Goal: Find specific page/section: Find specific page/section

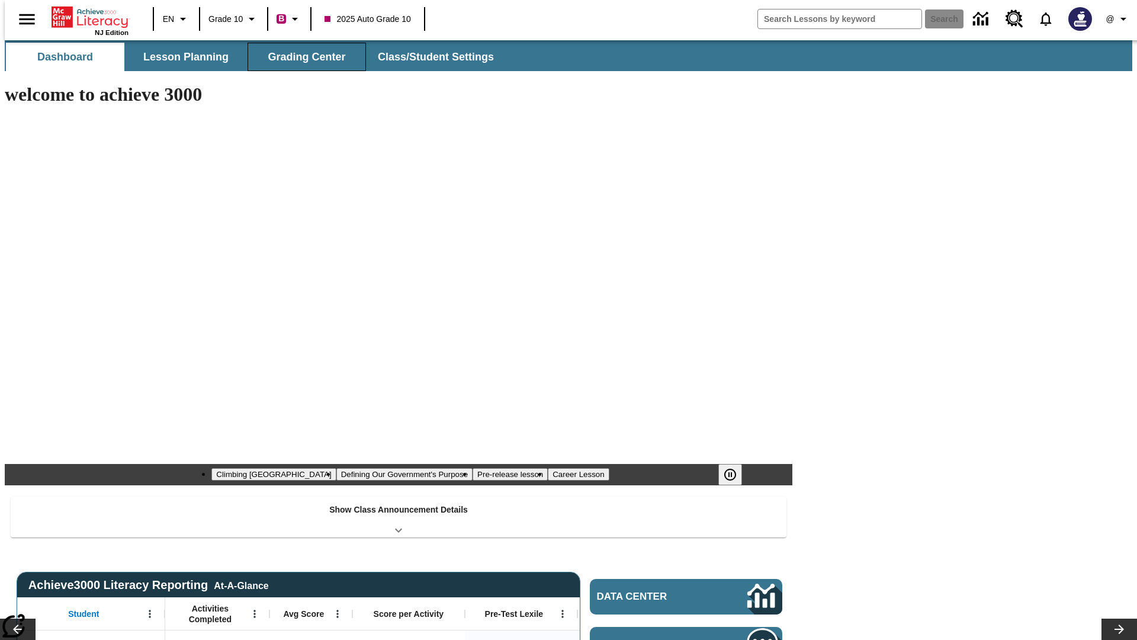
click at [302, 57] on button "Grading Center" at bounding box center [307, 57] width 118 height 28
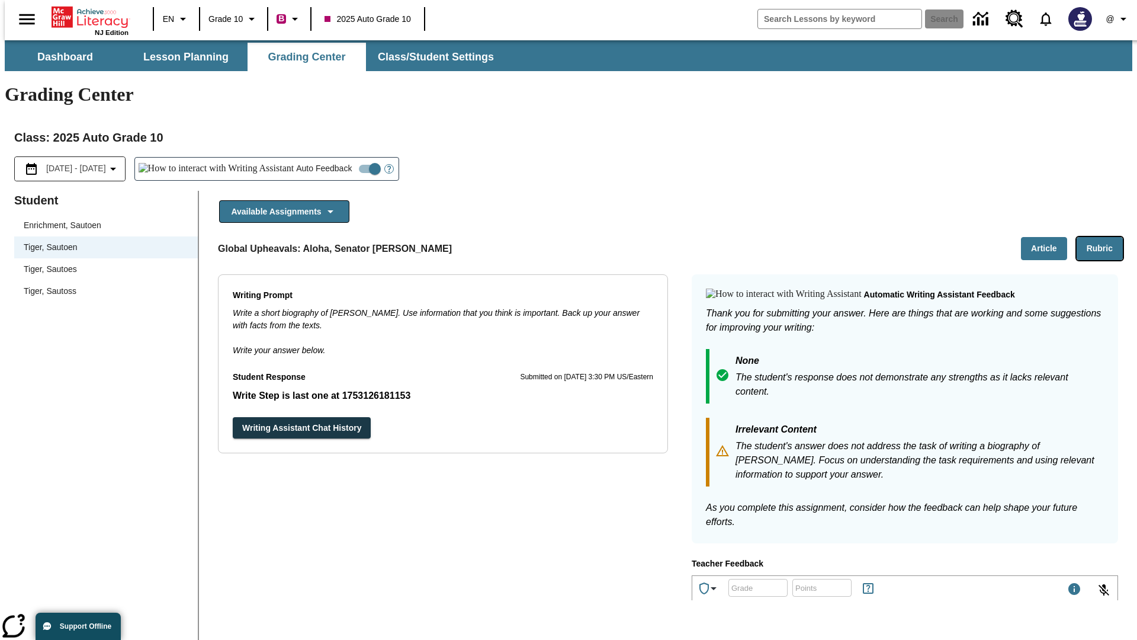
click at [1105, 237] on button "Rubric" at bounding box center [1100, 248] width 46 height 23
click at [1049, 237] on button "Article" at bounding box center [1044, 248] width 46 height 23
click at [176, 19] on icon "Language: EN, Select a language" at bounding box center [183, 19] width 14 height 14
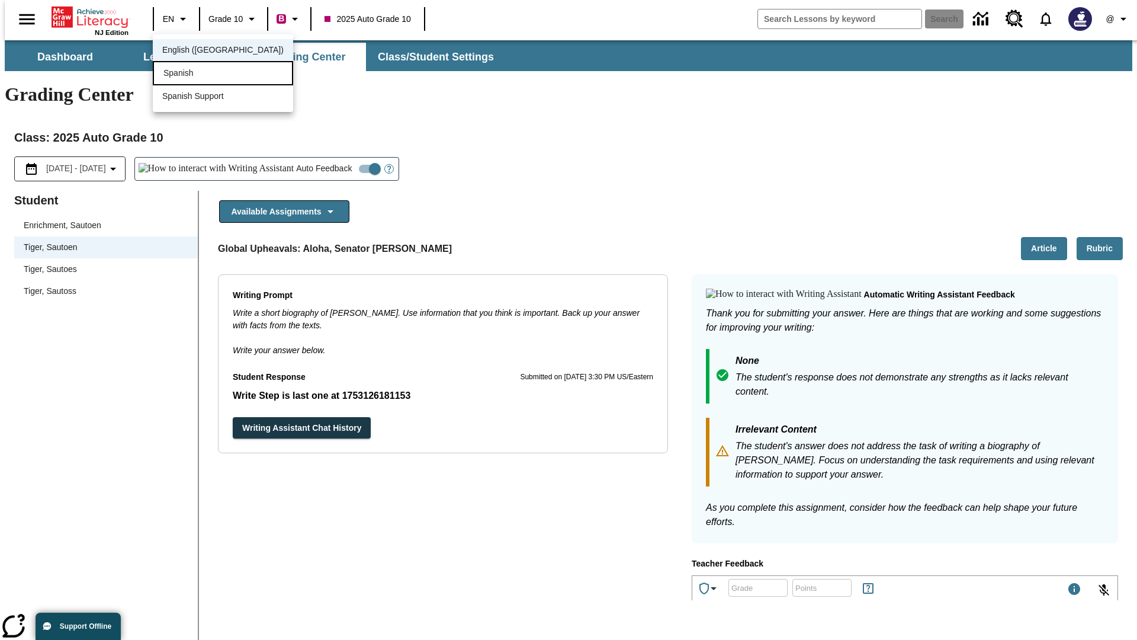
click at [197, 74] on div "Spanish" at bounding box center [223, 73] width 140 height 24
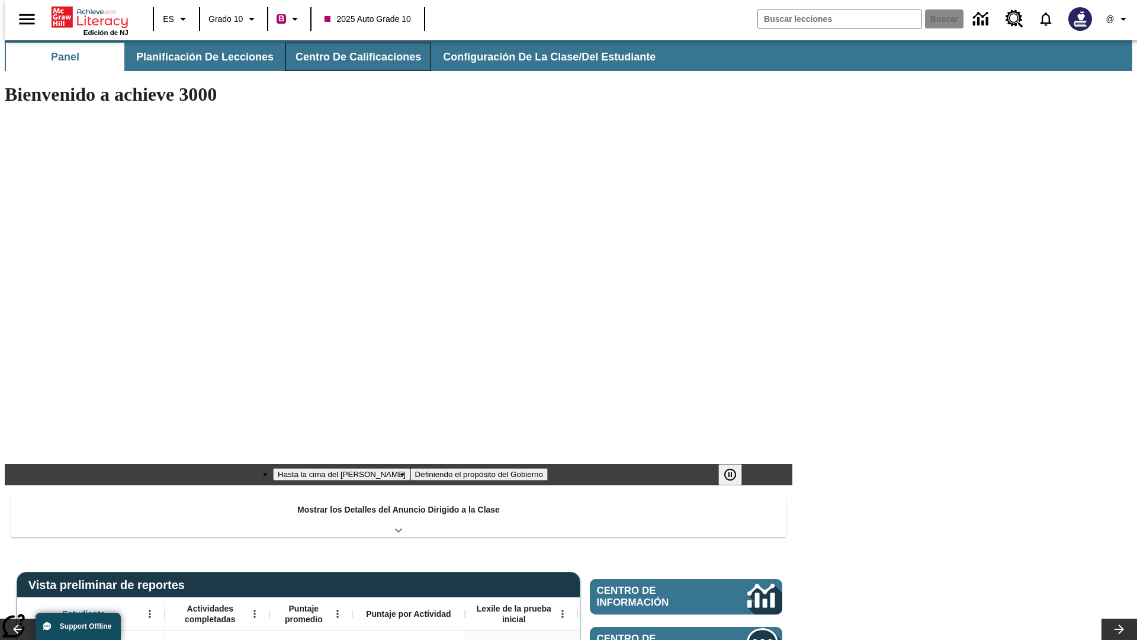
click at [348, 57] on button "Centro de calificaciones" at bounding box center [359, 57] width 146 height 28
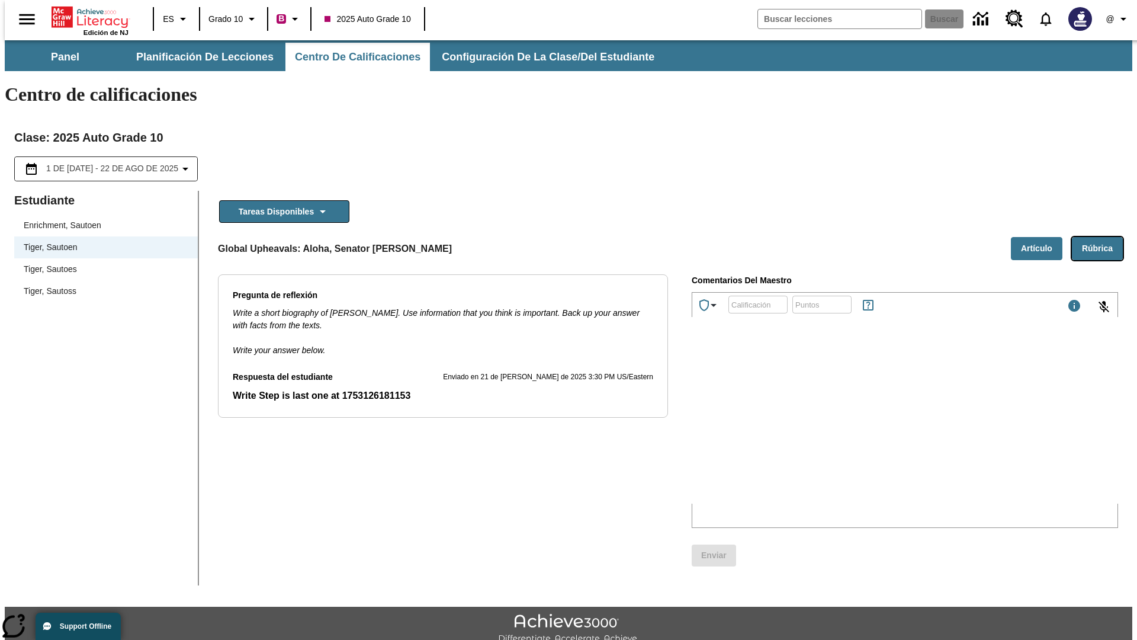
click at [1102, 237] on button "Rúbrica" at bounding box center [1097, 248] width 51 height 23
click at [1041, 237] on button "Artículo" at bounding box center [1037, 248] width 52 height 23
